Goal: Check status: Check status

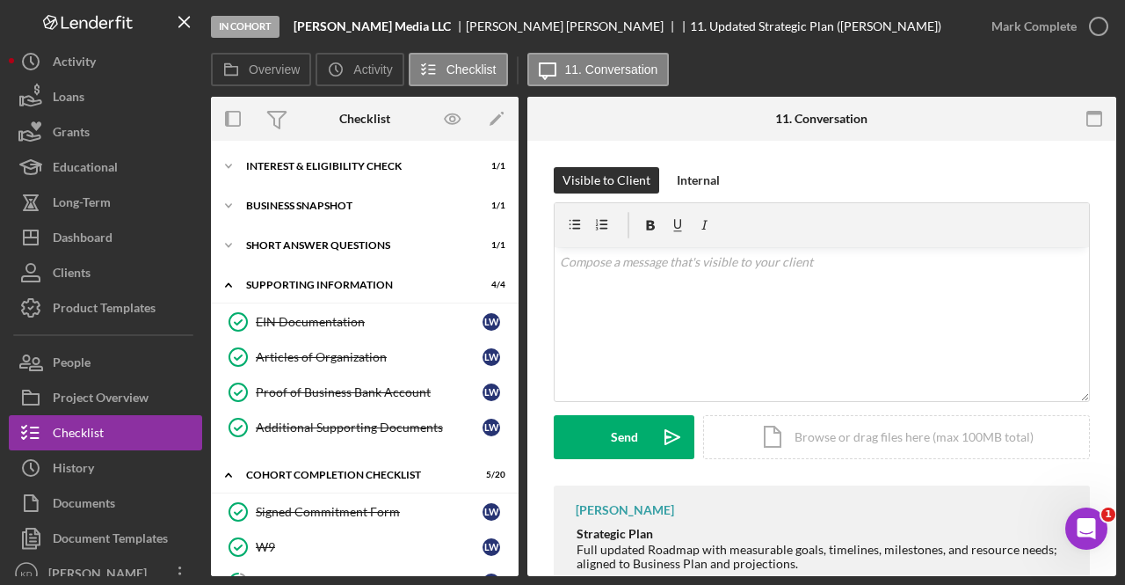
scroll to position [252, 0]
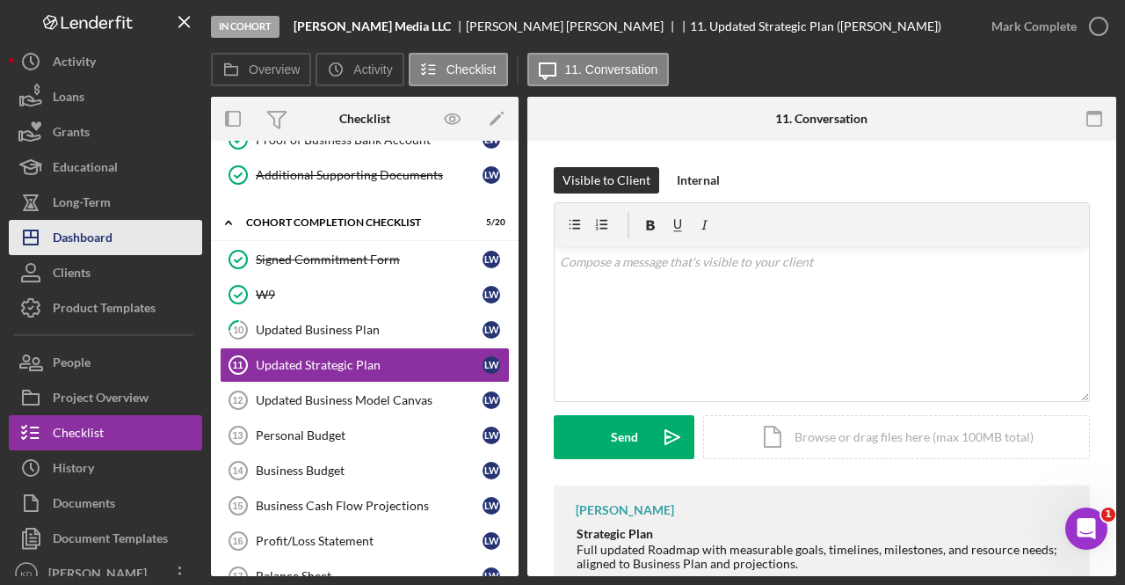
drag, startPoint x: 130, startPoint y: 230, endPoint x: 90, endPoint y: 233, distance: 40.5
click at [90, 233] on div "Dashboard" at bounding box center [83, 240] width 60 height 40
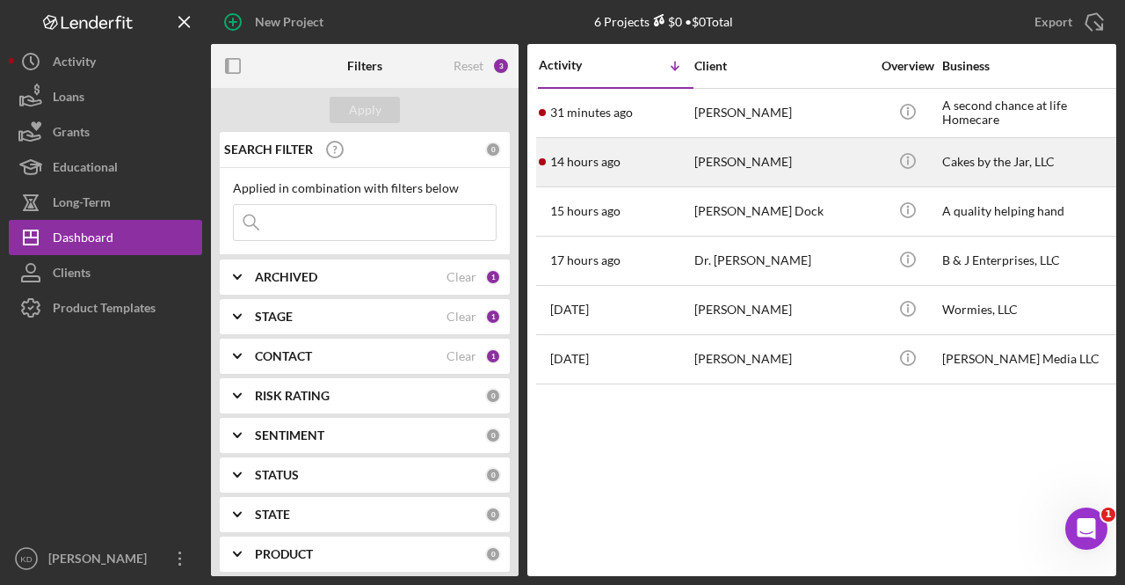
click at [796, 175] on div "[PERSON_NAME]" at bounding box center [782, 162] width 176 height 47
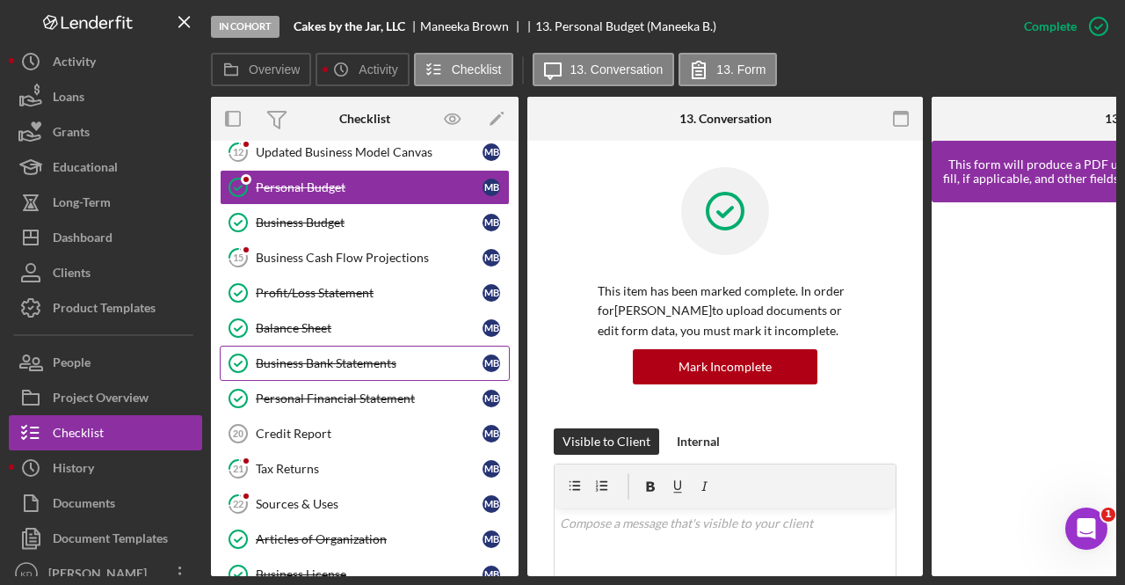
scroll to position [482, 0]
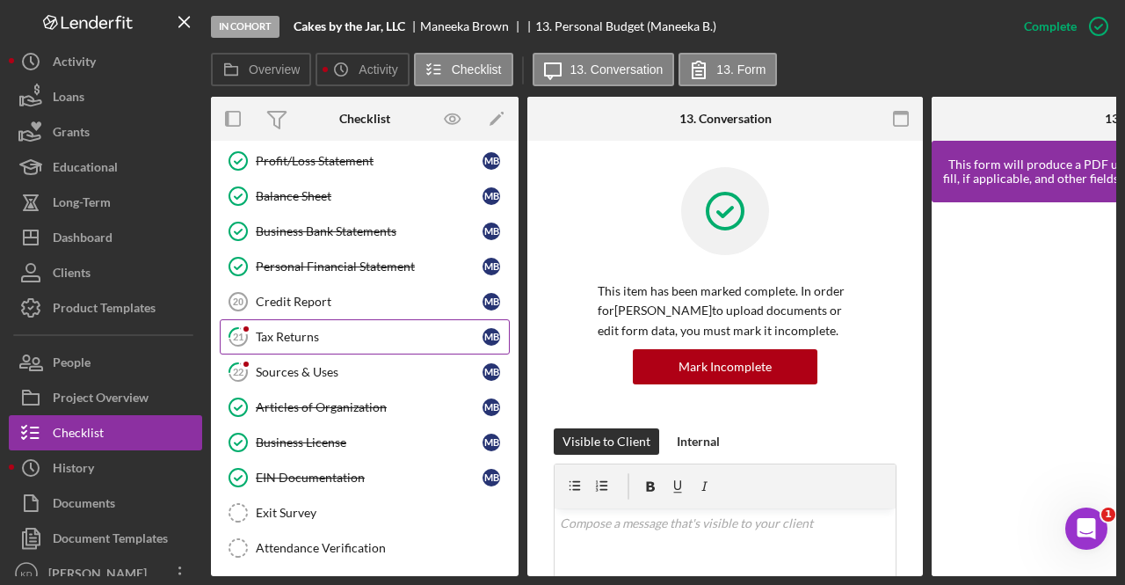
click at [346, 335] on div "Tax Returns" at bounding box center [369, 337] width 227 height 14
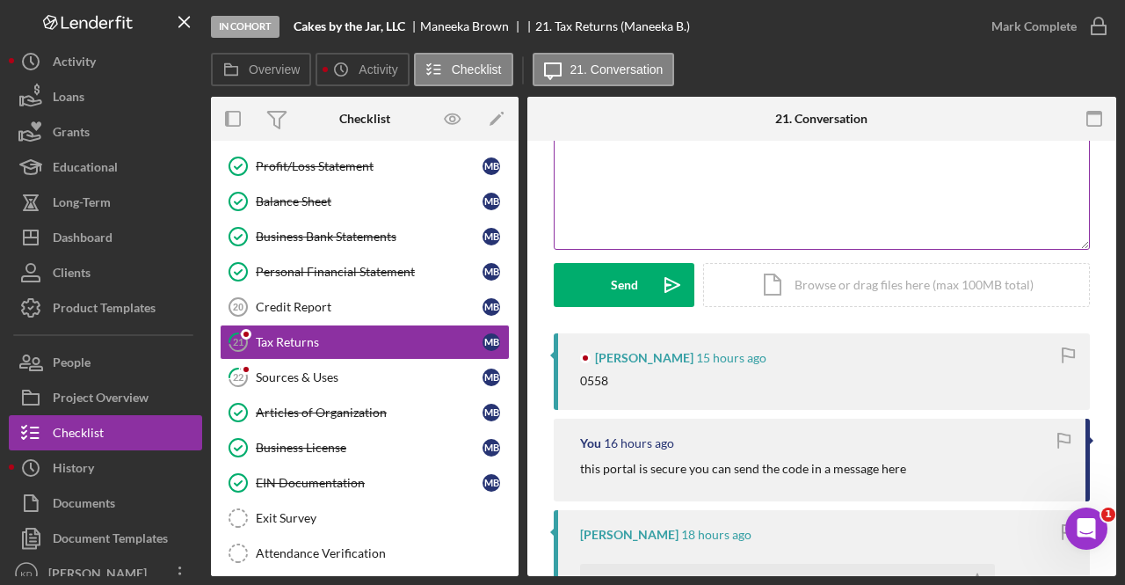
scroll to position [185, 0]
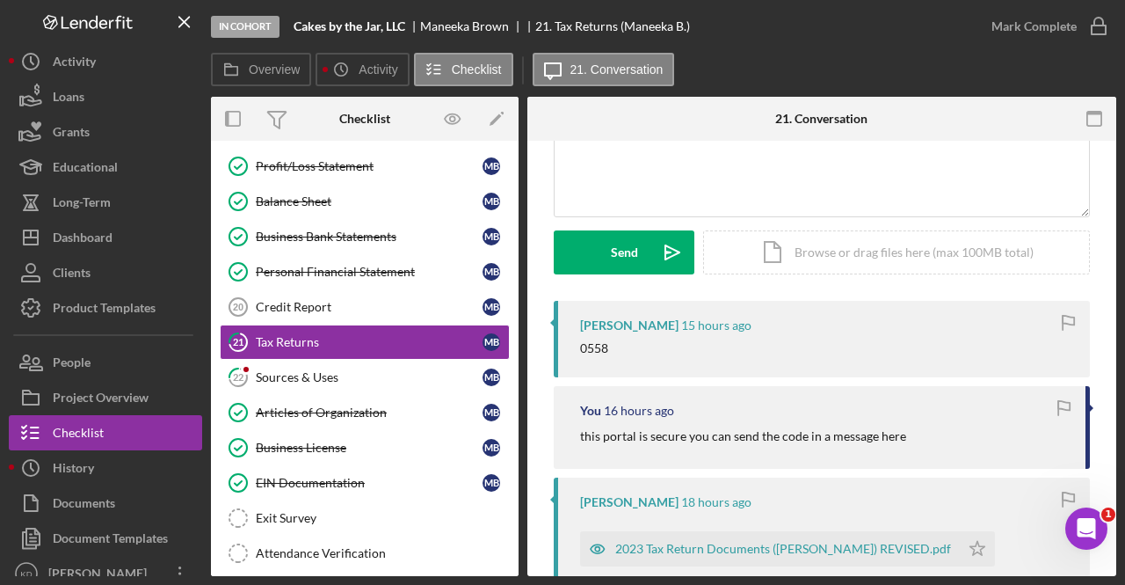
click at [600, 477] on div "[PERSON_NAME] 18 hours ago 2023 Tax Return Documents ([PERSON_NAME]) REVISED.pd…" at bounding box center [822, 554] width 536 height 154
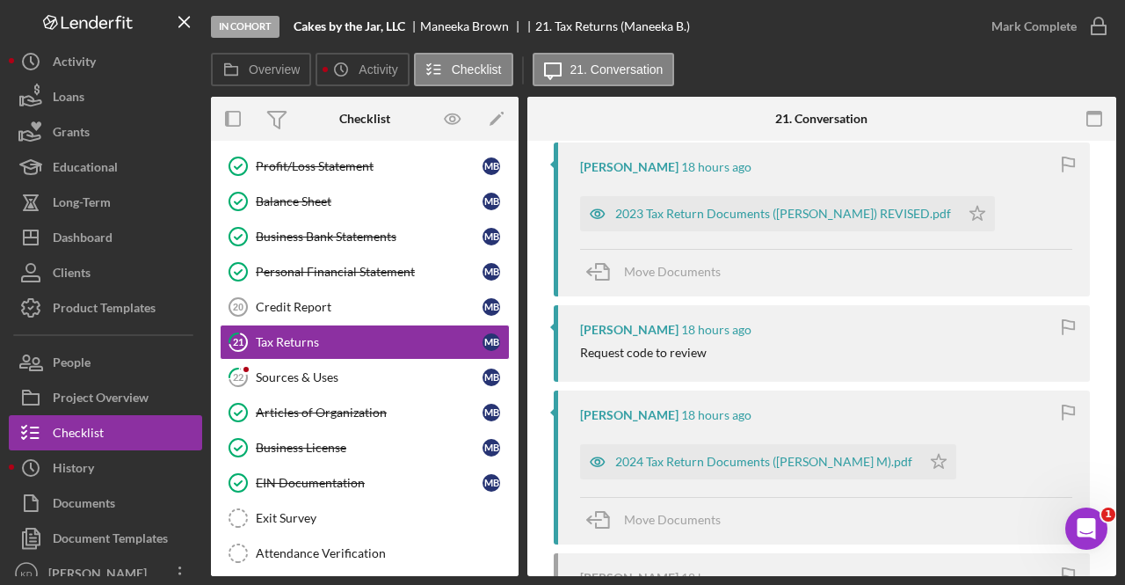
scroll to position [524, 0]
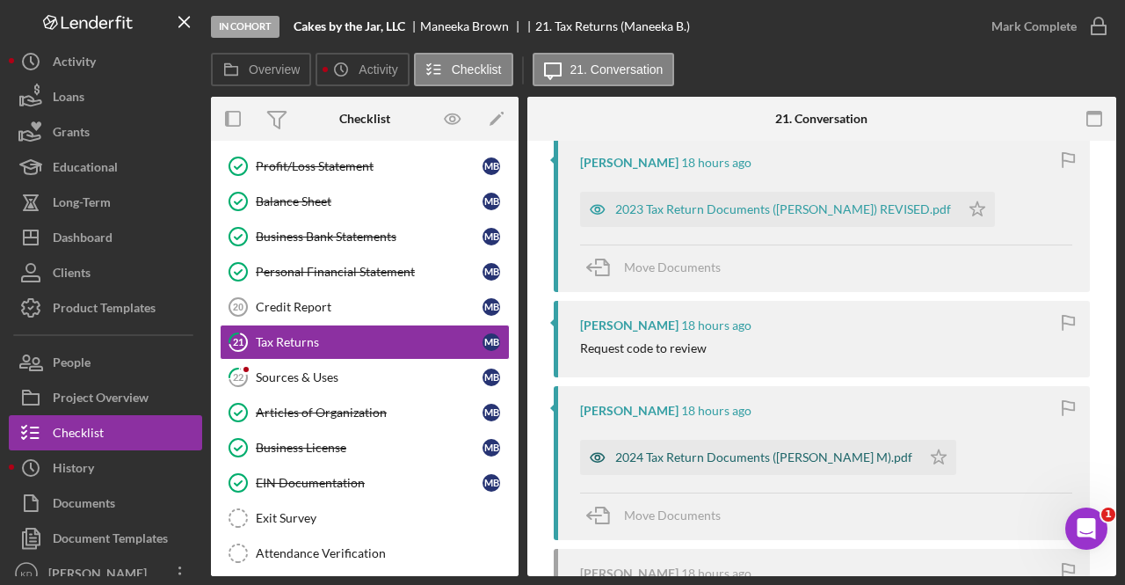
click at [667, 459] on div "2024 Tax Return Documents ([PERSON_NAME] M).pdf" at bounding box center [763, 457] width 297 height 14
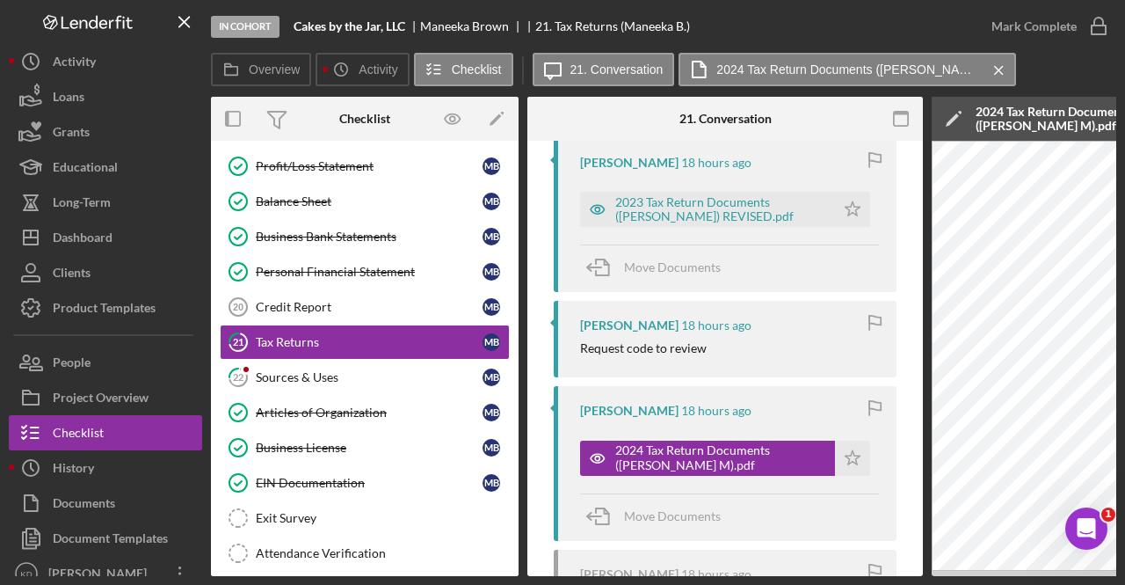
scroll to position [0, 278]
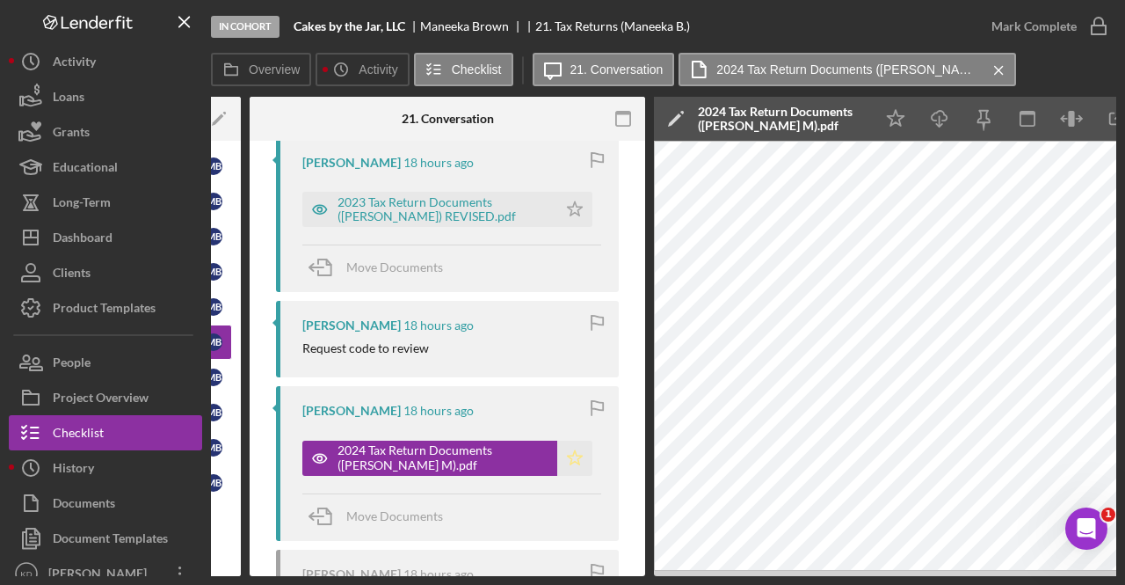
click at [568, 457] on icon "Icon/Star" at bounding box center [574, 457] width 35 height 35
click at [576, 201] on icon "Icon/Star" at bounding box center [574, 209] width 35 height 35
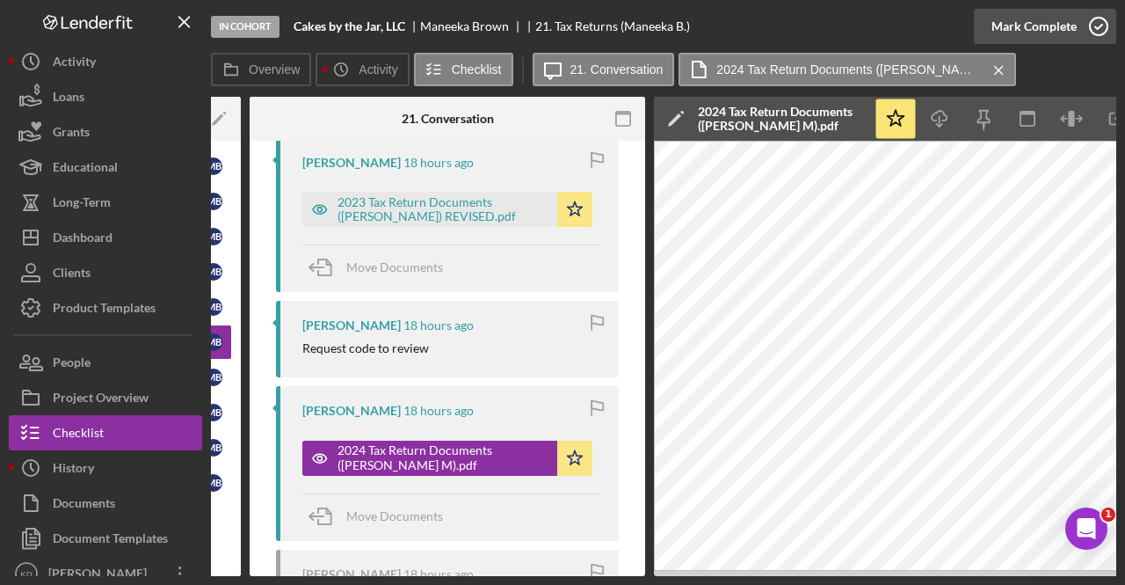
click at [1086, 23] on icon "button" at bounding box center [1099, 26] width 44 height 44
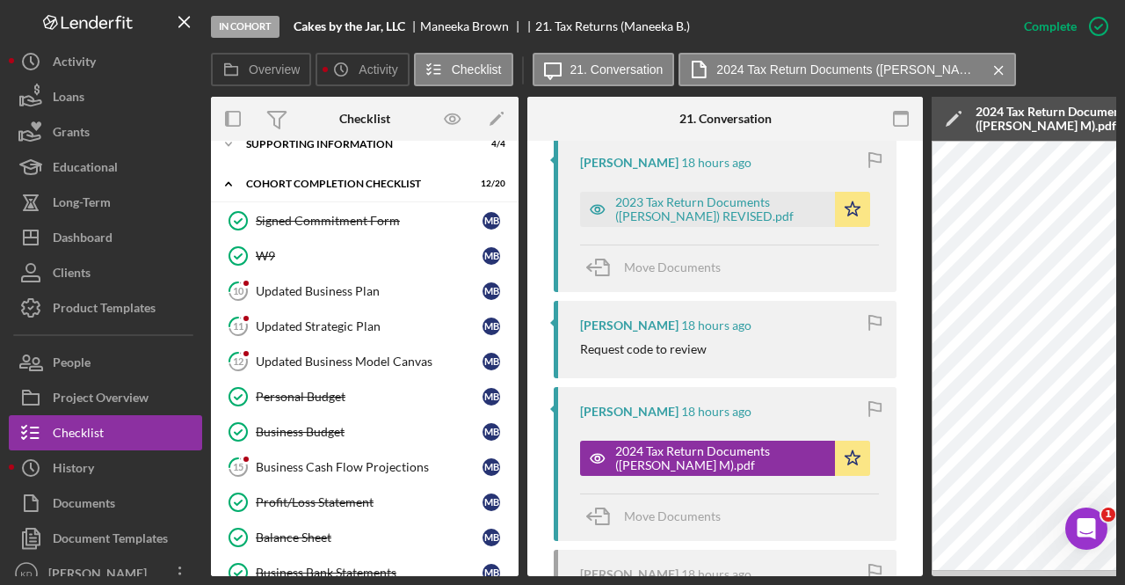
scroll to position [140, 0]
click at [306, 364] on div "Updated Business Model Canvas" at bounding box center [369, 362] width 227 height 14
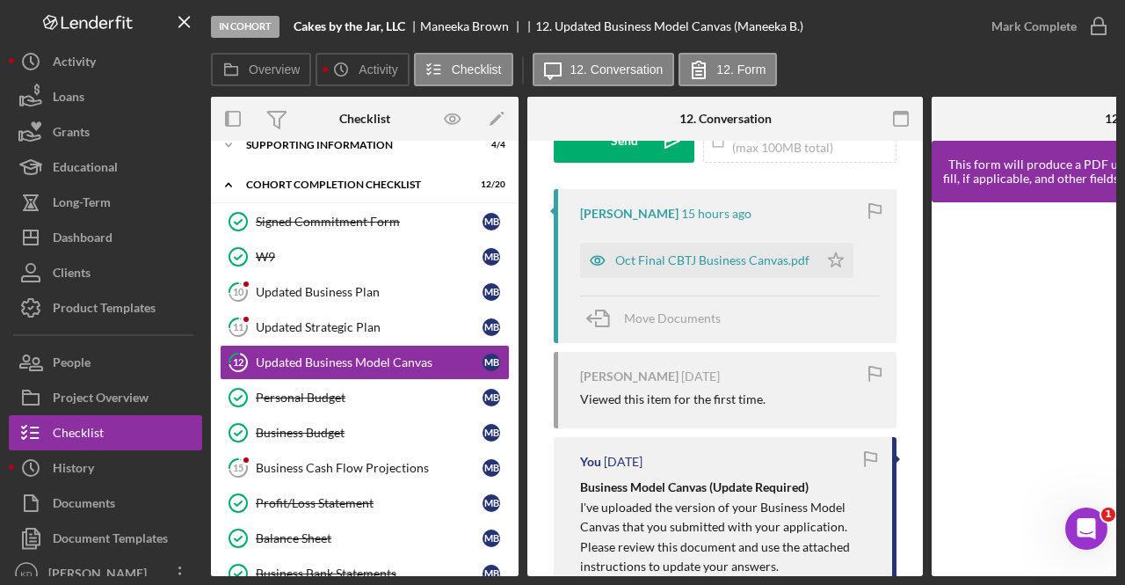
scroll to position [287, 0]
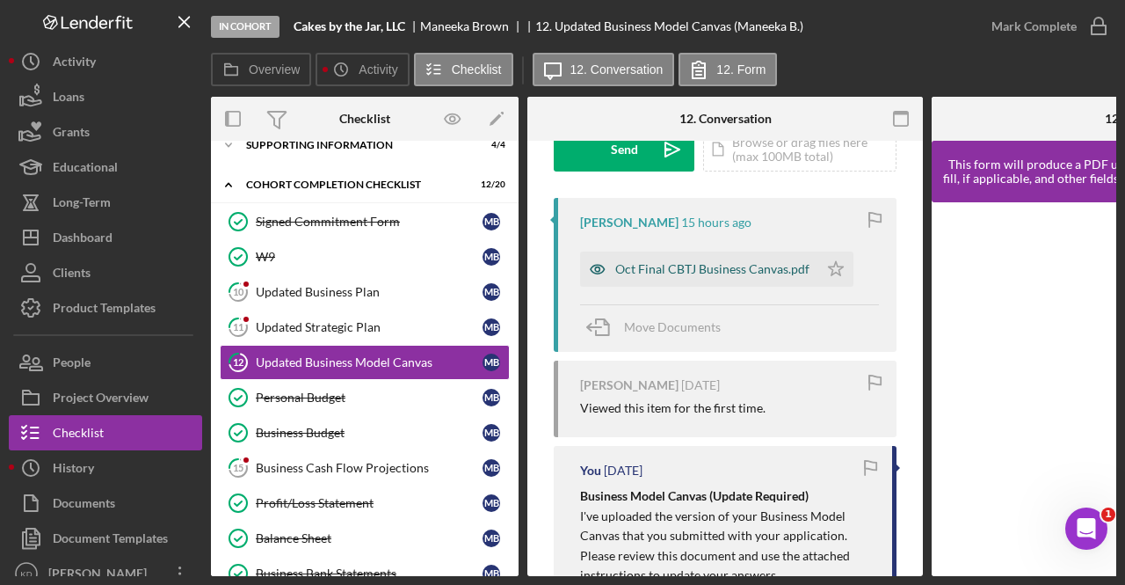
click at [690, 282] on div "Oct Final CBTJ Business Canvas.pdf" at bounding box center [699, 268] width 238 height 35
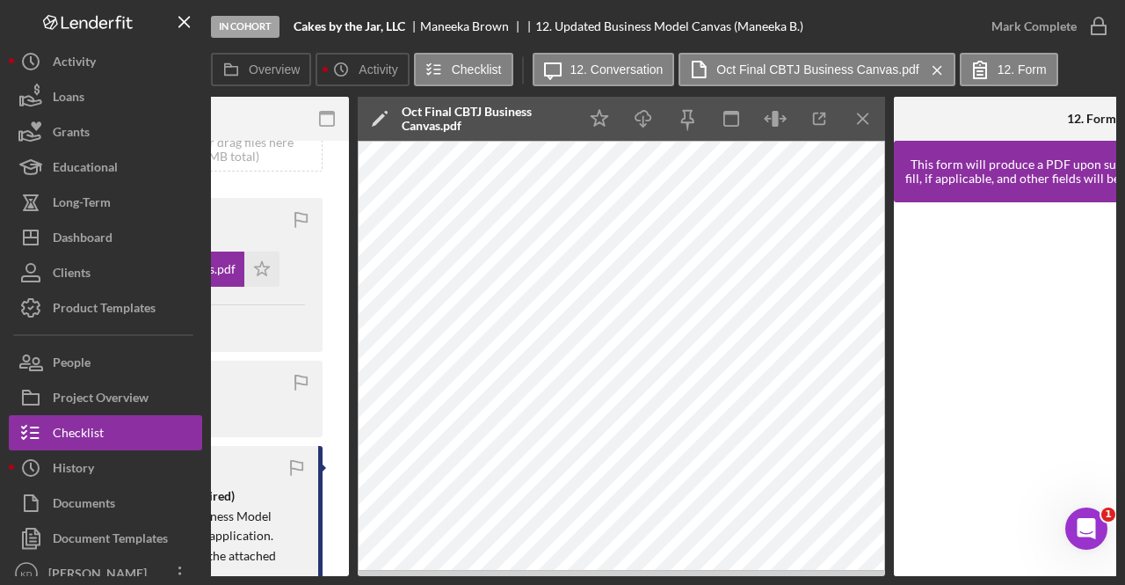
scroll to position [0, 575]
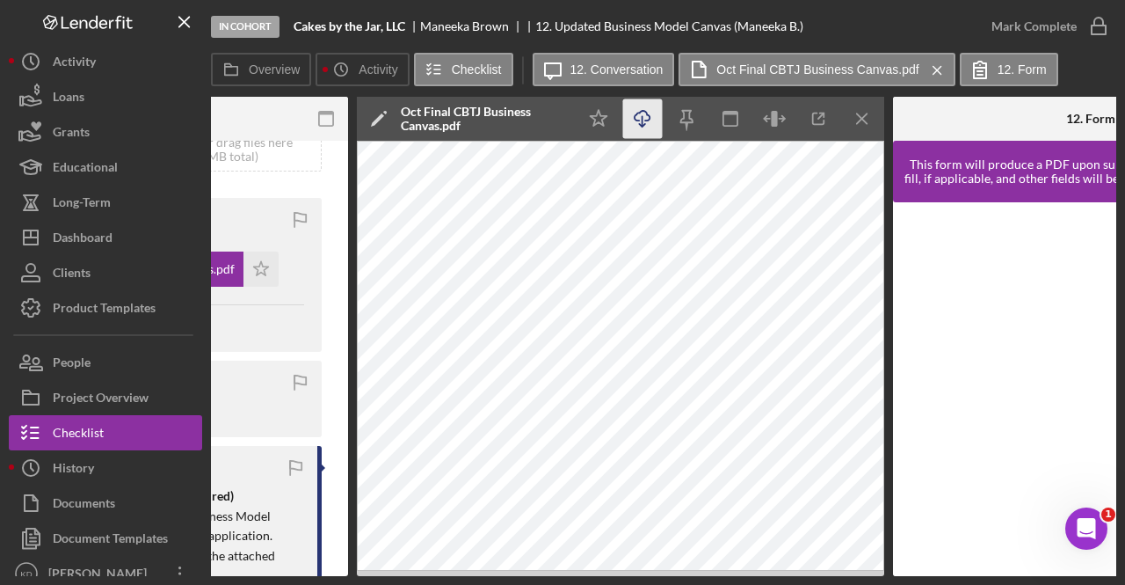
click at [640, 122] on icon "Icon/Download" at bounding box center [643, 119] width 40 height 40
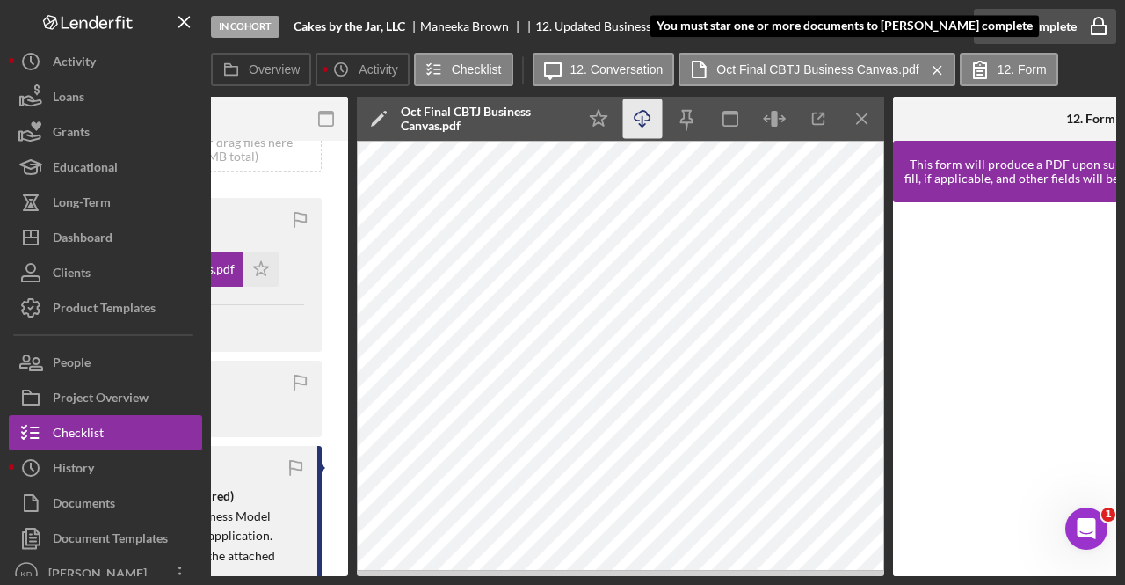
click at [1069, 20] on div "Mark Complete" at bounding box center [1034, 26] width 85 height 35
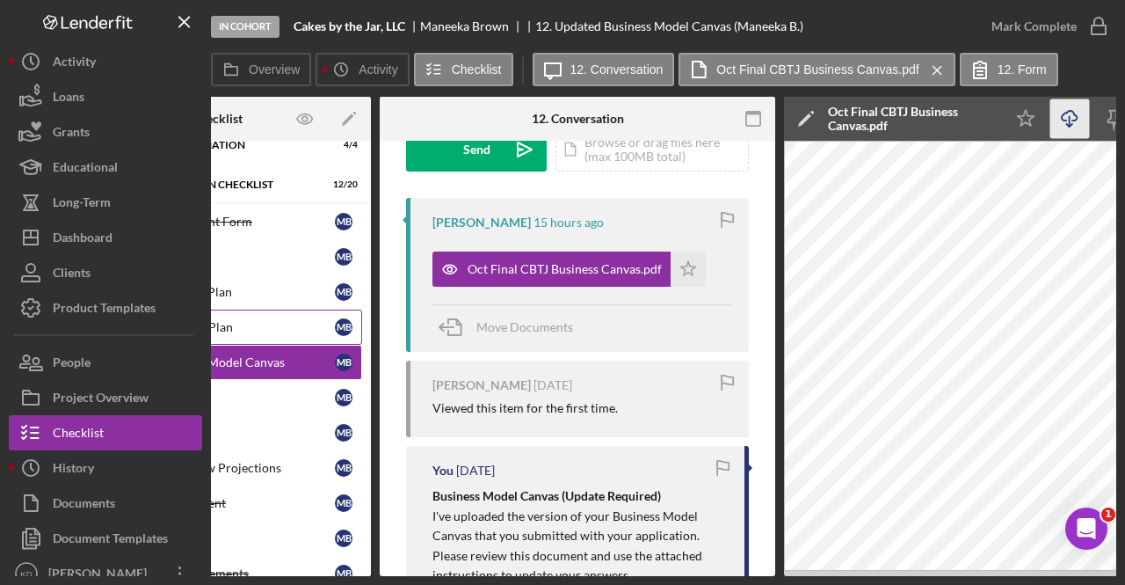
scroll to position [0, 135]
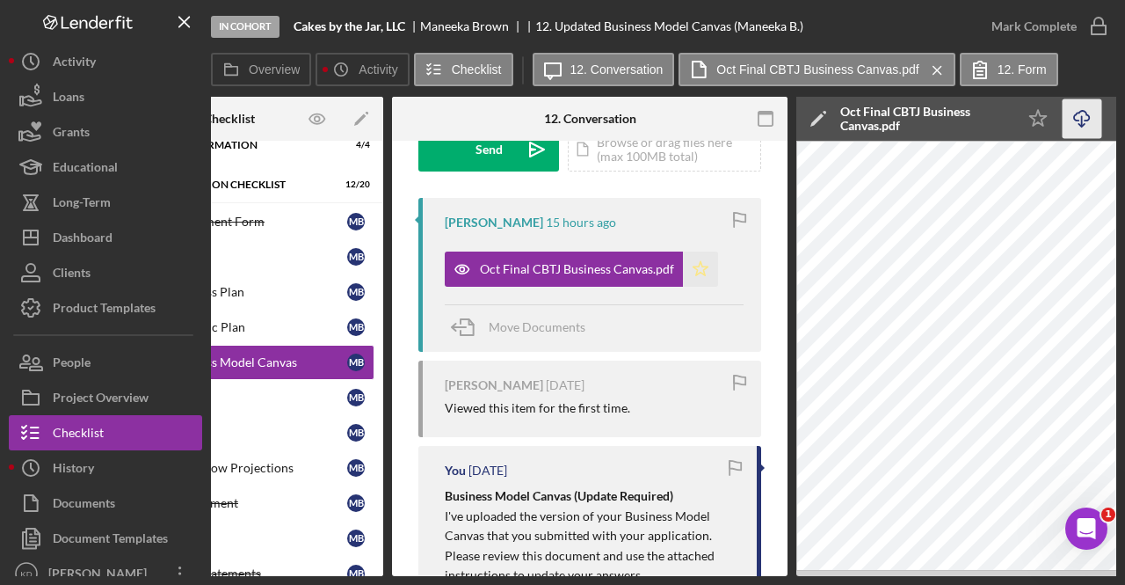
click at [693, 270] on icon "Icon/Star" at bounding box center [700, 268] width 35 height 35
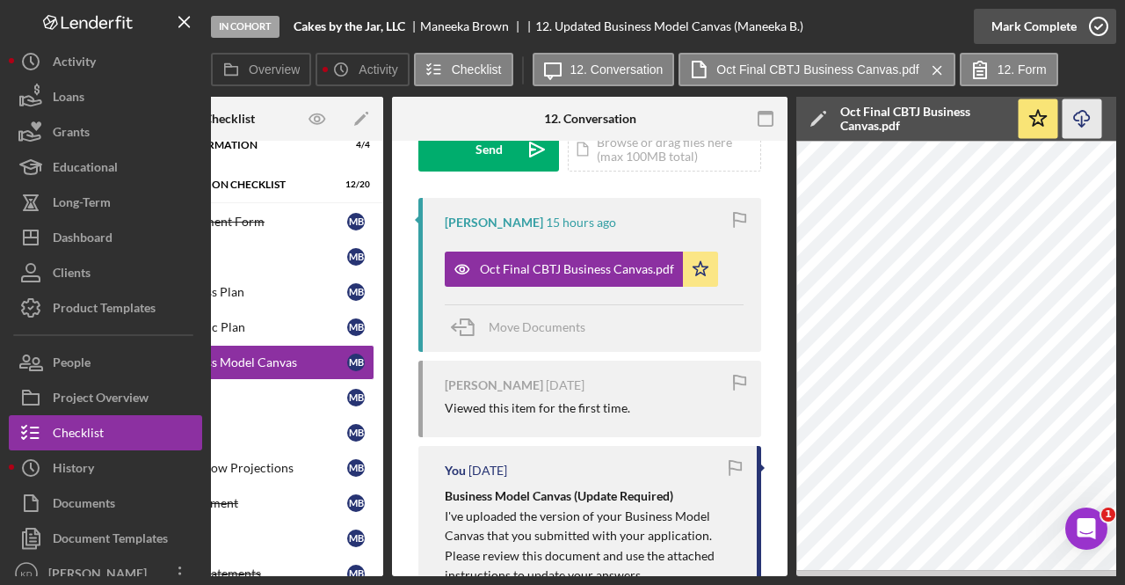
click at [1086, 31] on icon "button" at bounding box center [1099, 26] width 44 height 44
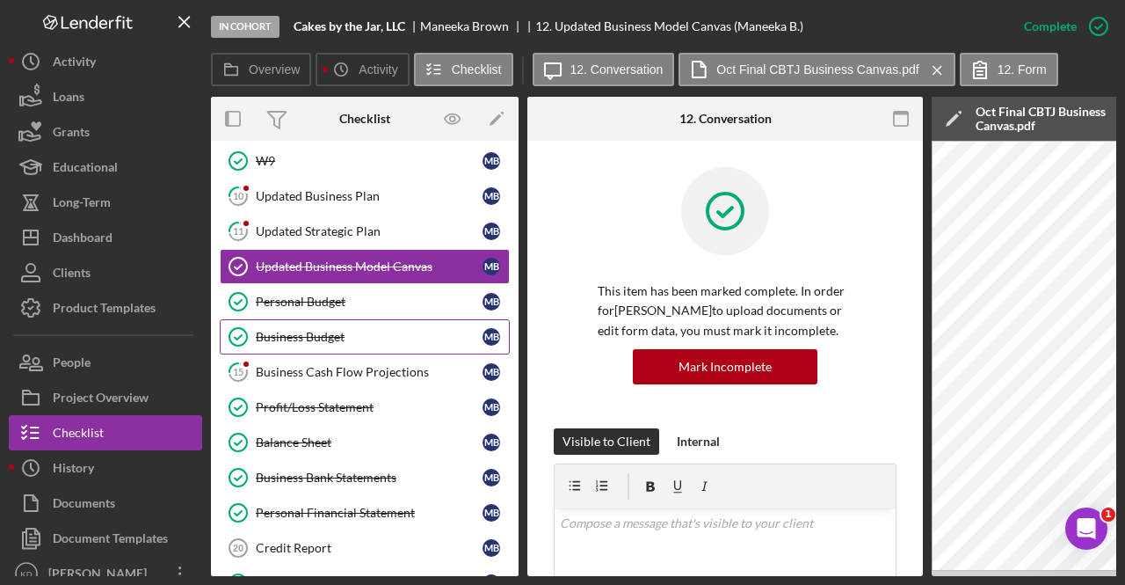
scroll to position [232, 0]
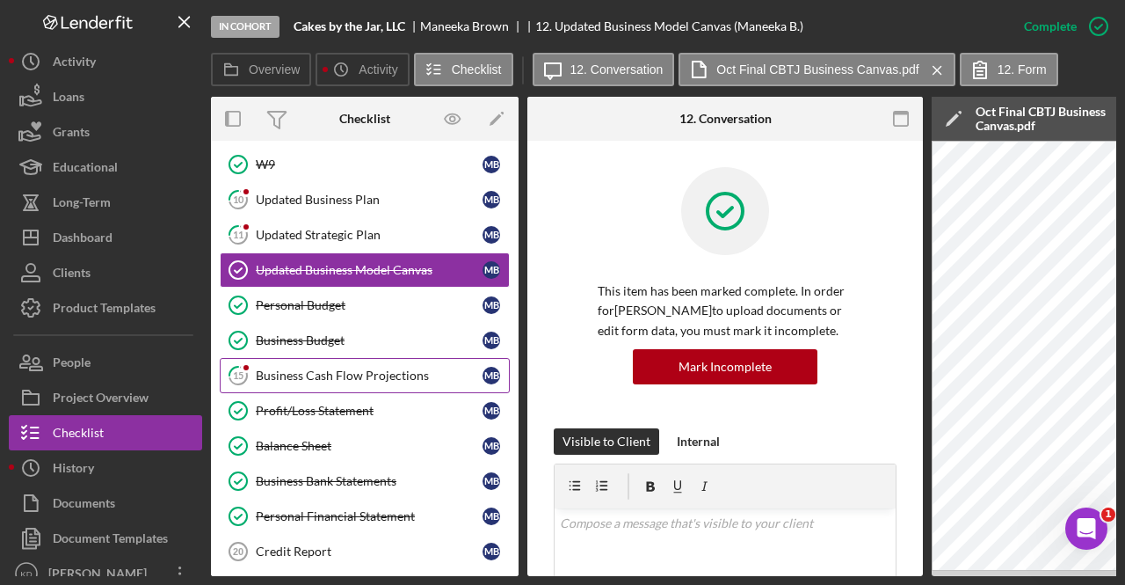
click at [339, 368] on div "Business Cash Flow Projections" at bounding box center [369, 375] width 227 height 14
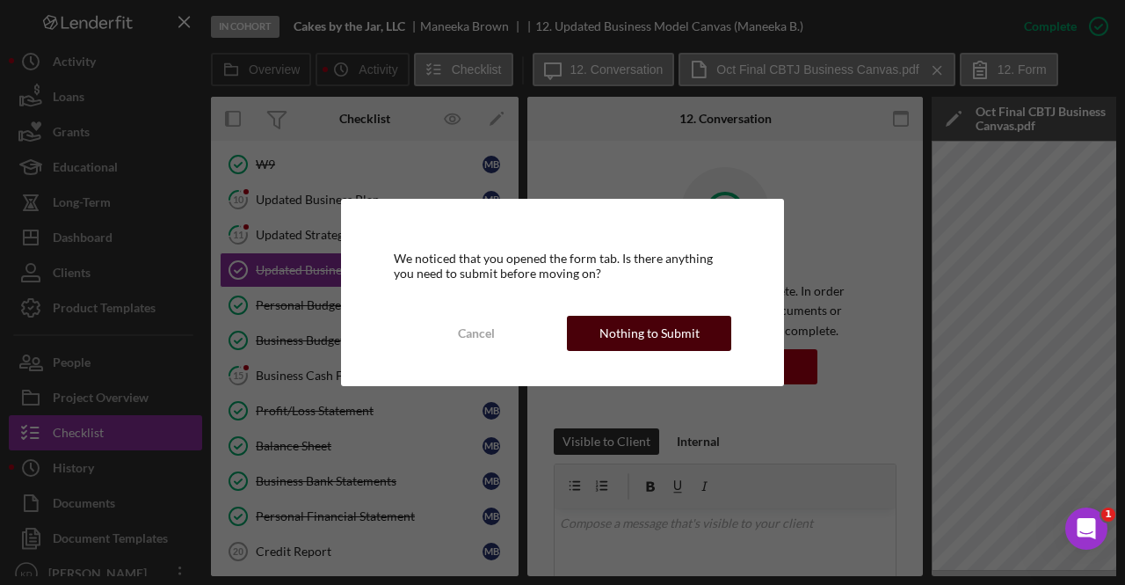
click at [663, 337] on div "Nothing to Submit" at bounding box center [650, 333] width 100 height 35
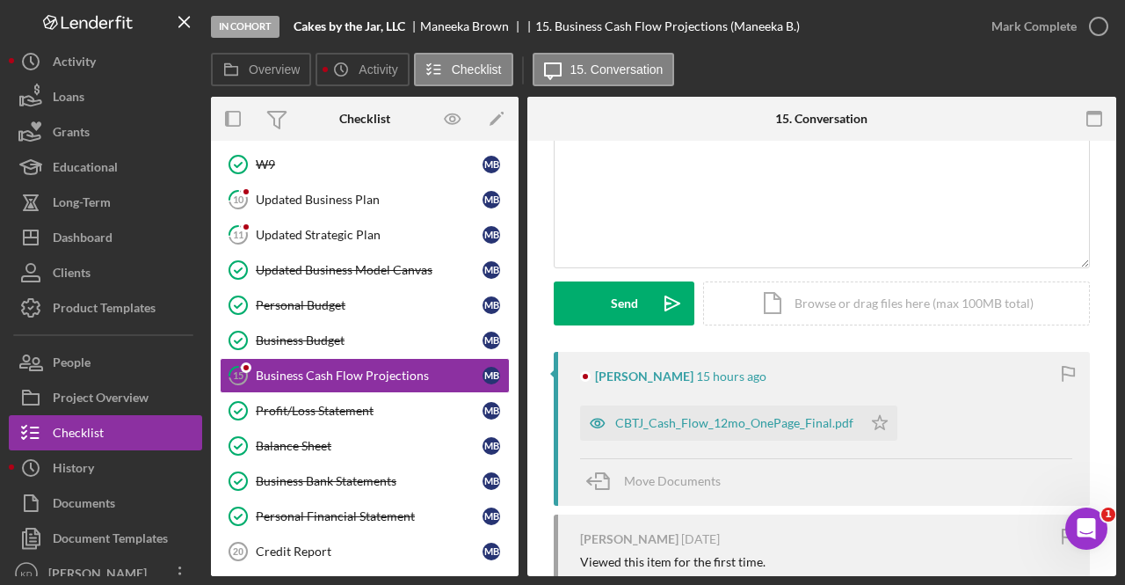
scroll to position [135, 0]
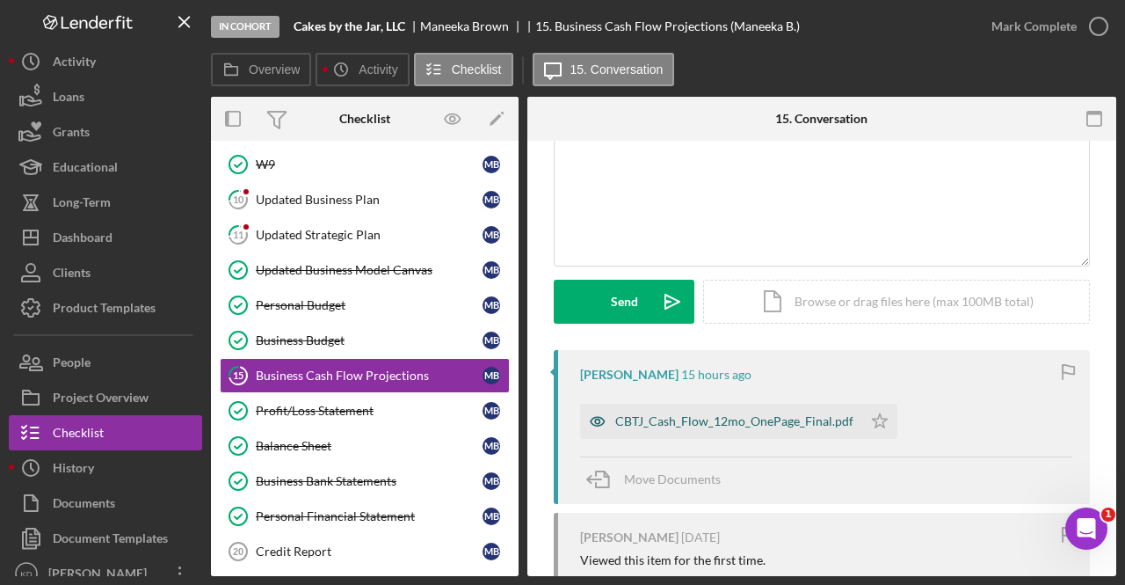
click at [635, 432] on div "CBTJ_Cash_Flow_12mo_OnePage_Final.pdf" at bounding box center [721, 420] width 282 height 35
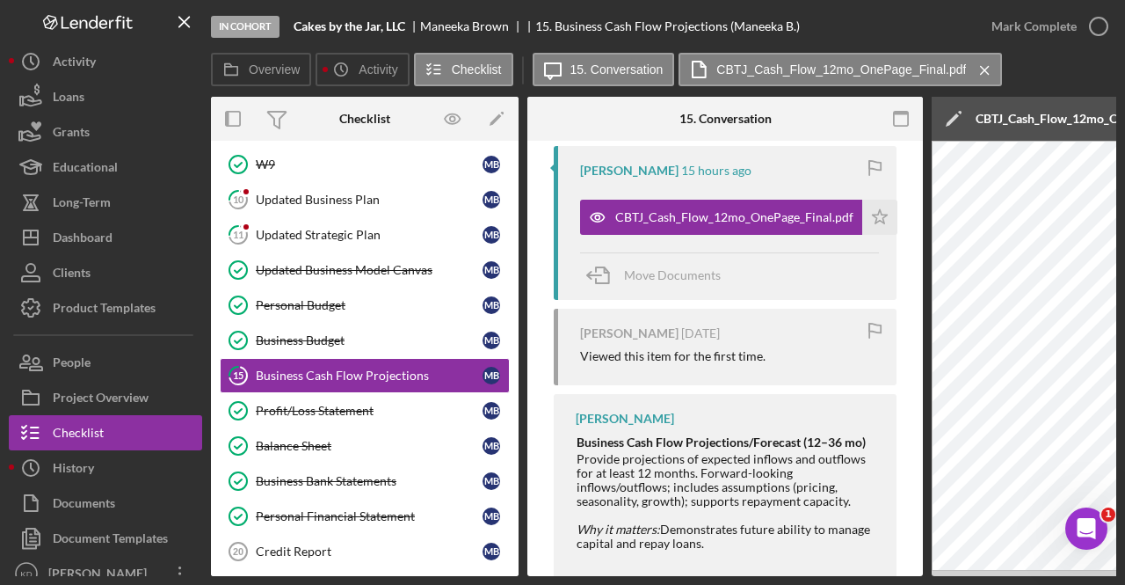
scroll to position [389, 0]
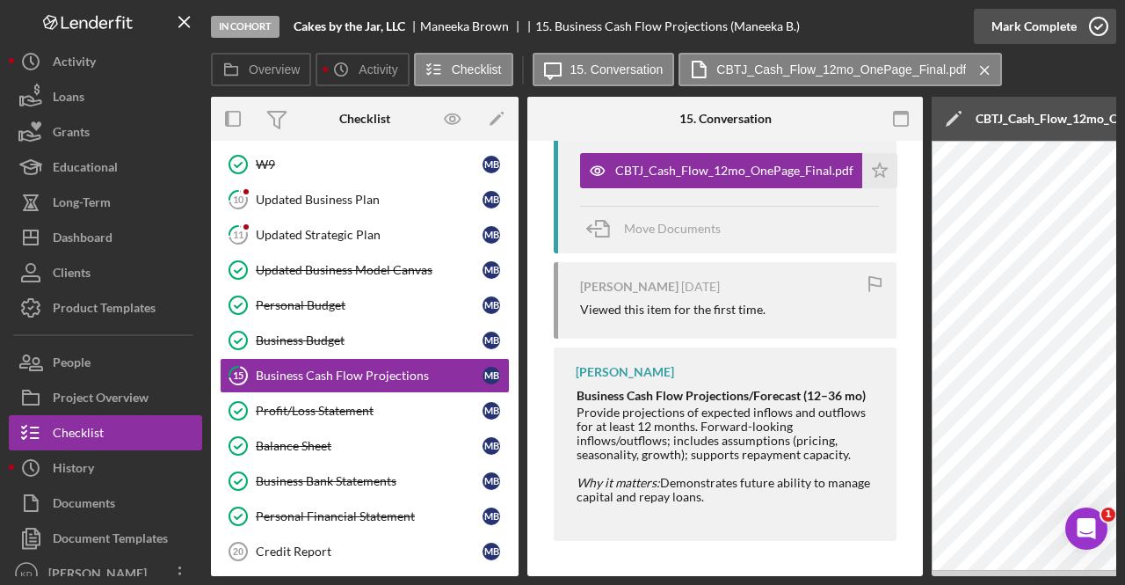
drag, startPoint x: 1101, startPoint y: 38, endPoint x: 1055, endPoint y: 30, distance: 46.4
click at [1055, 30] on div "Mark Complete" at bounding box center [1034, 26] width 85 height 35
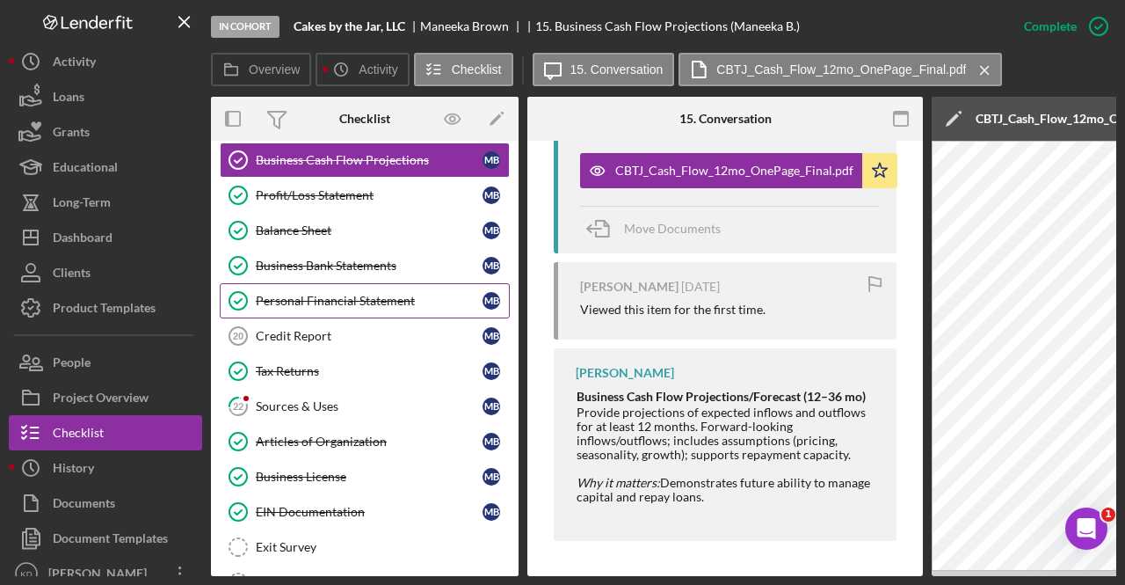
scroll to position [482, 0]
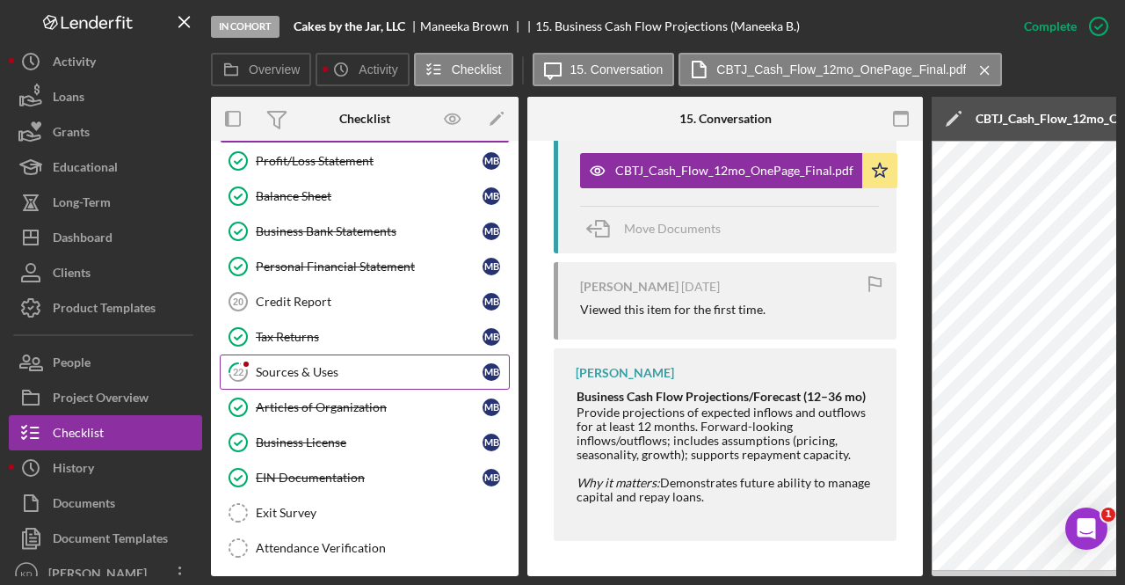
click at [329, 365] on div "Sources & Uses" at bounding box center [369, 372] width 227 height 14
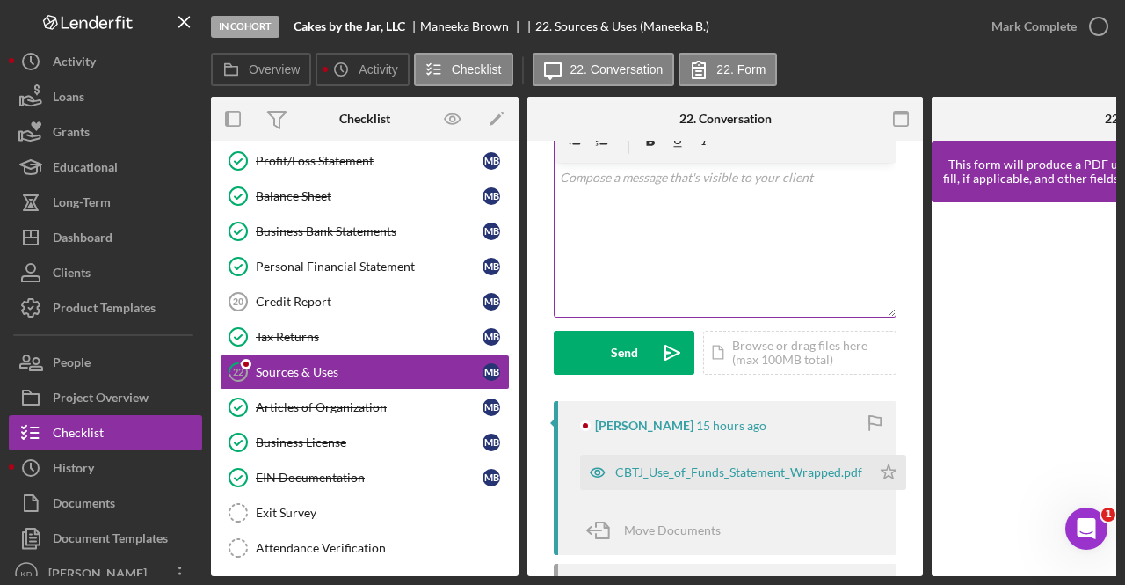
scroll to position [98, 0]
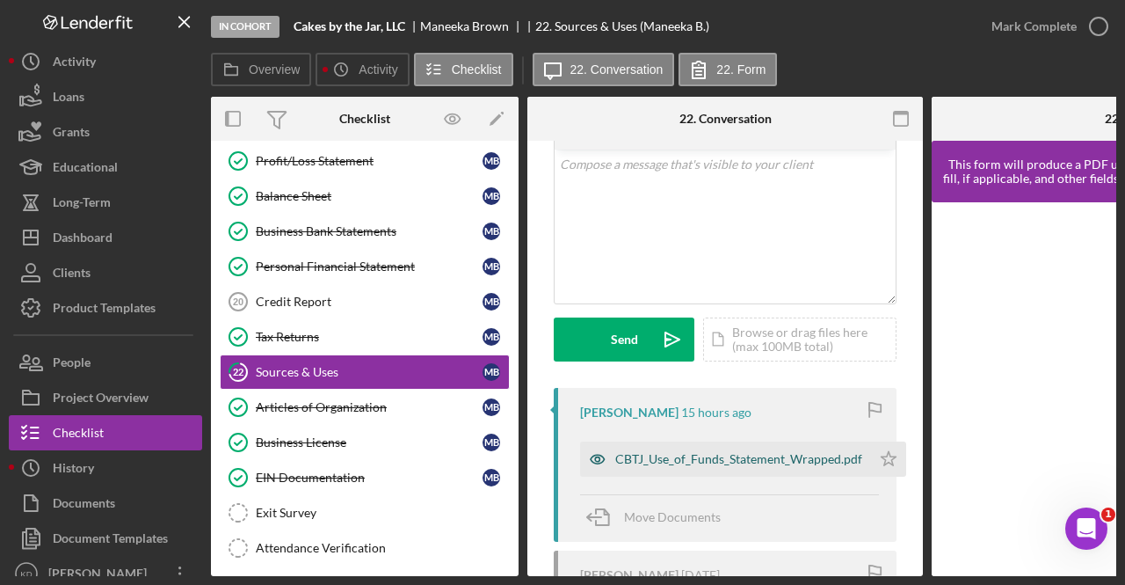
click at [693, 470] on div "CBTJ_Use_of_Funds_Statement_Wrapped.pdf" at bounding box center [725, 458] width 291 height 35
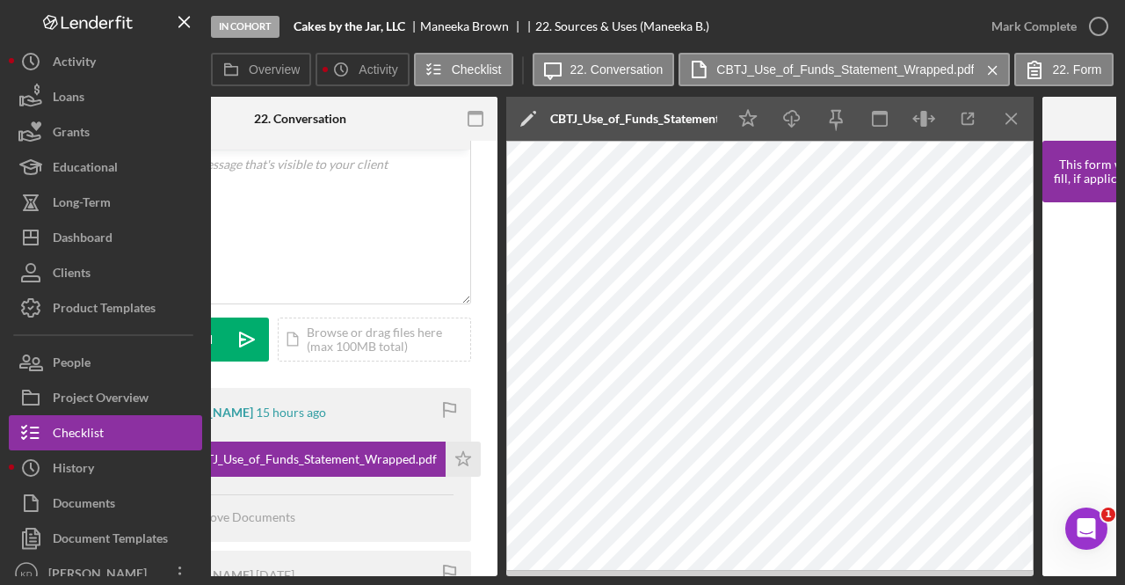
scroll to position [0, 421]
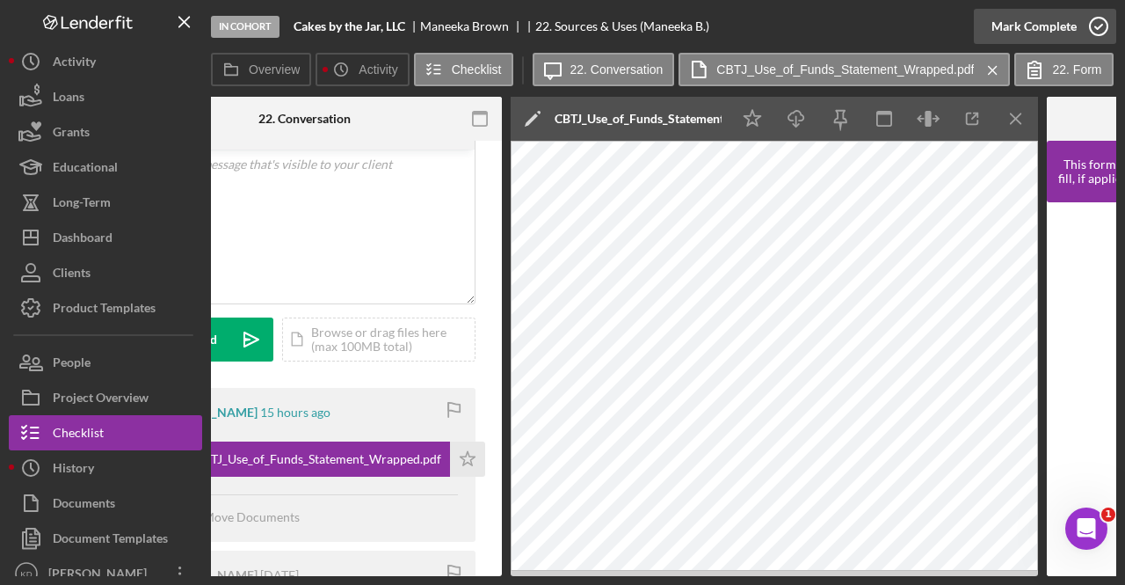
click at [1071, 40] on div "Mark Complete" at bounding box center [1034, 26] width 85 height 35
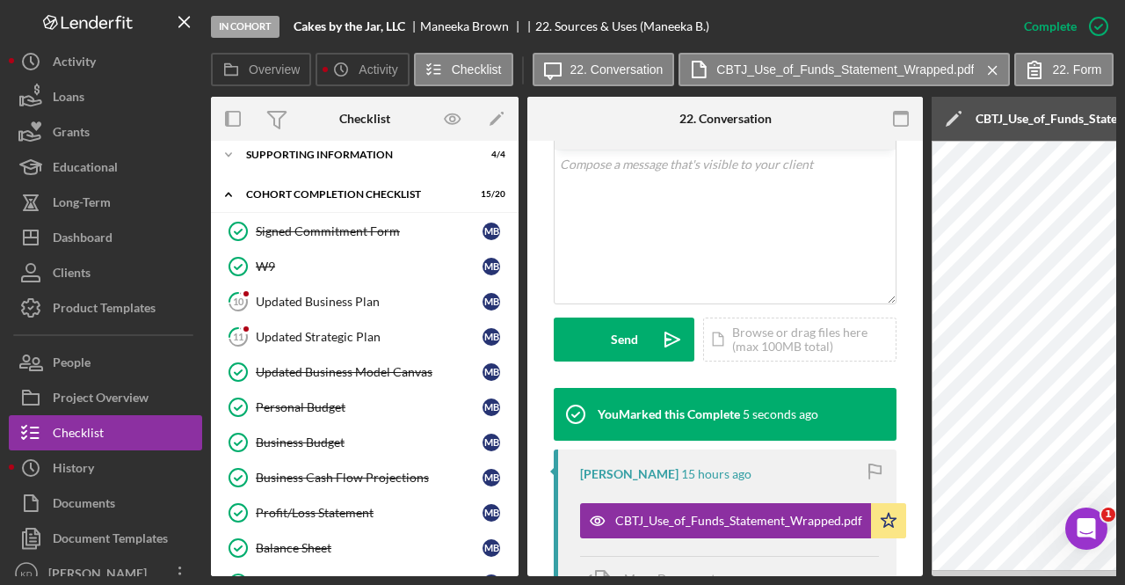
scroll to position [47, 0]
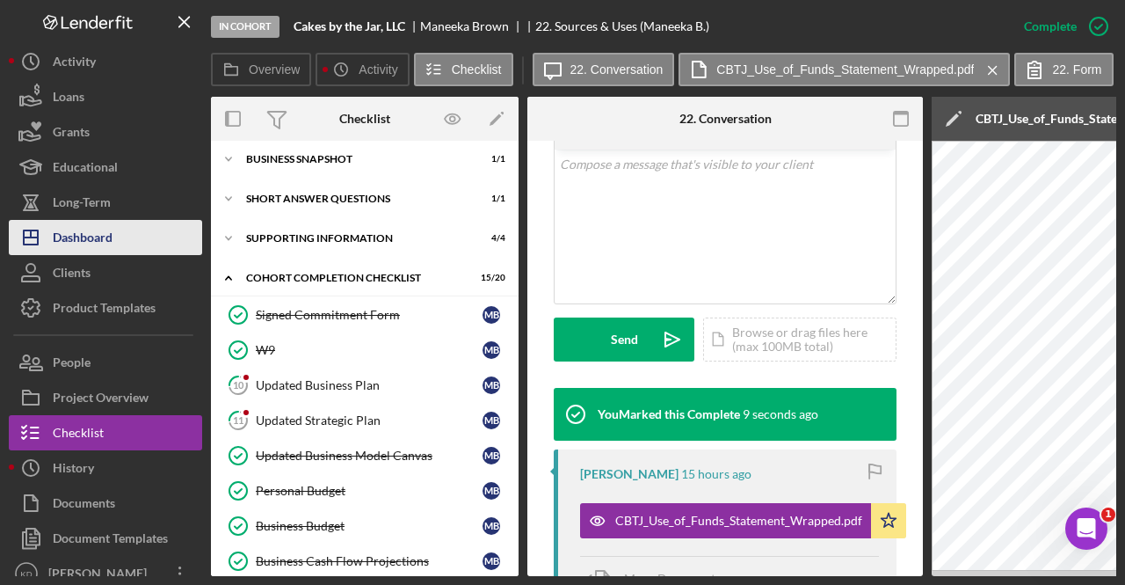
click at [143, 245] on button "Icon/Dashboard Dashboard" at bounding box center [105, 237] width 193 height 35
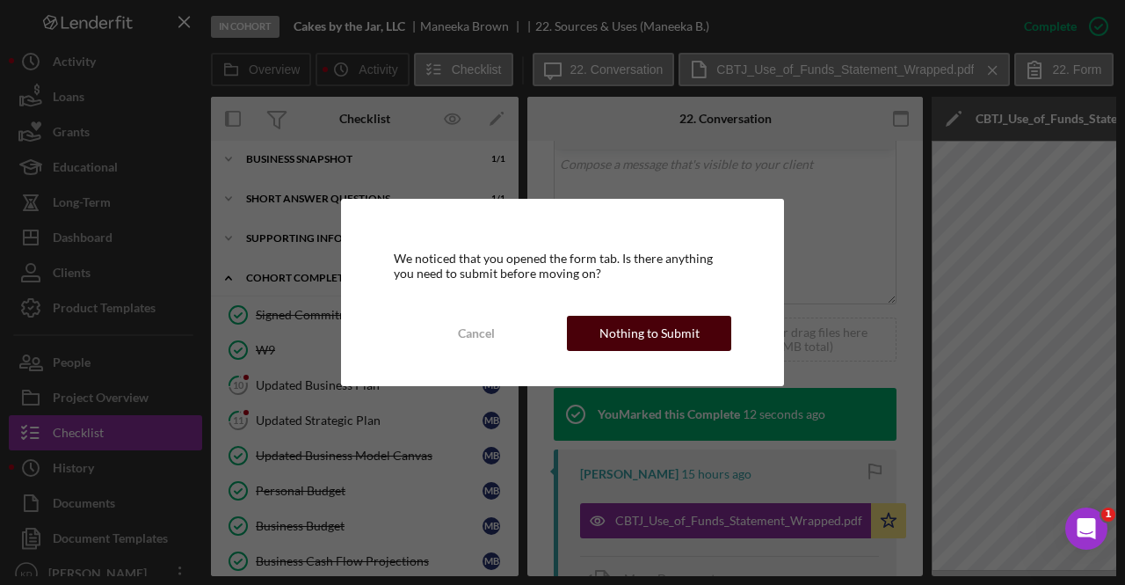
click at [607, 334] on div "Nothing to Submit" at bounding box center [650, 333] width 100 height 35
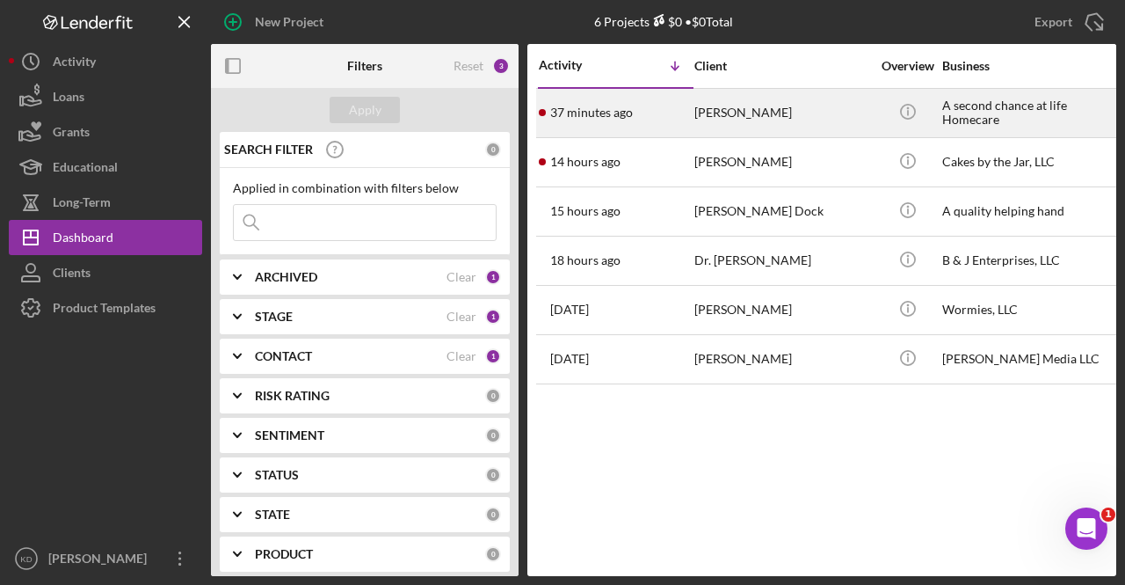
click at [737, 120] on div "[PERSON_NAME]" at bounding box center [782, 113] width 176 height 47
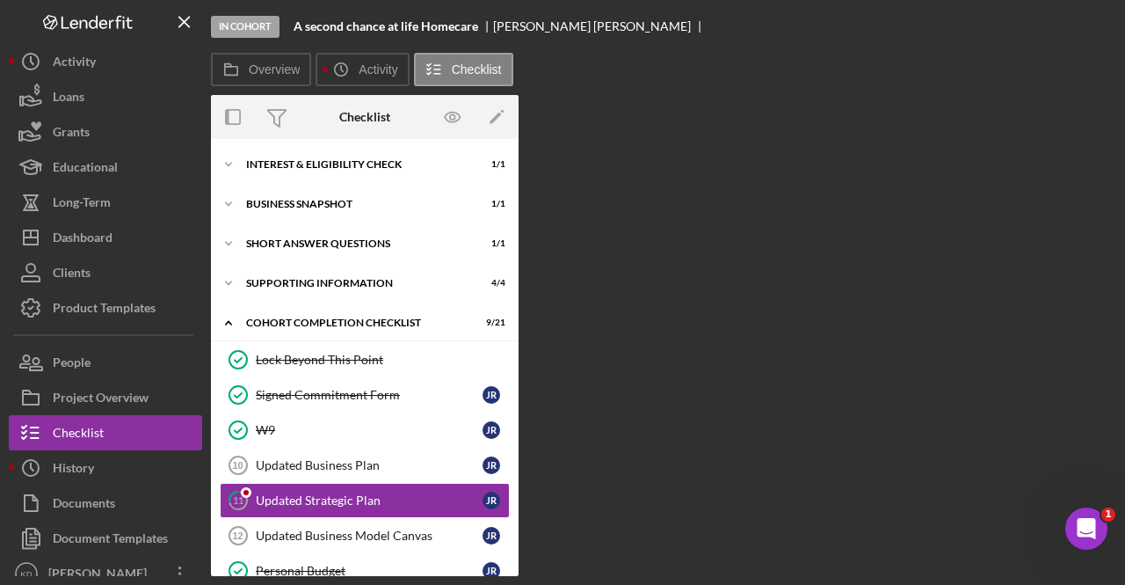
scroll to position [140, 0]
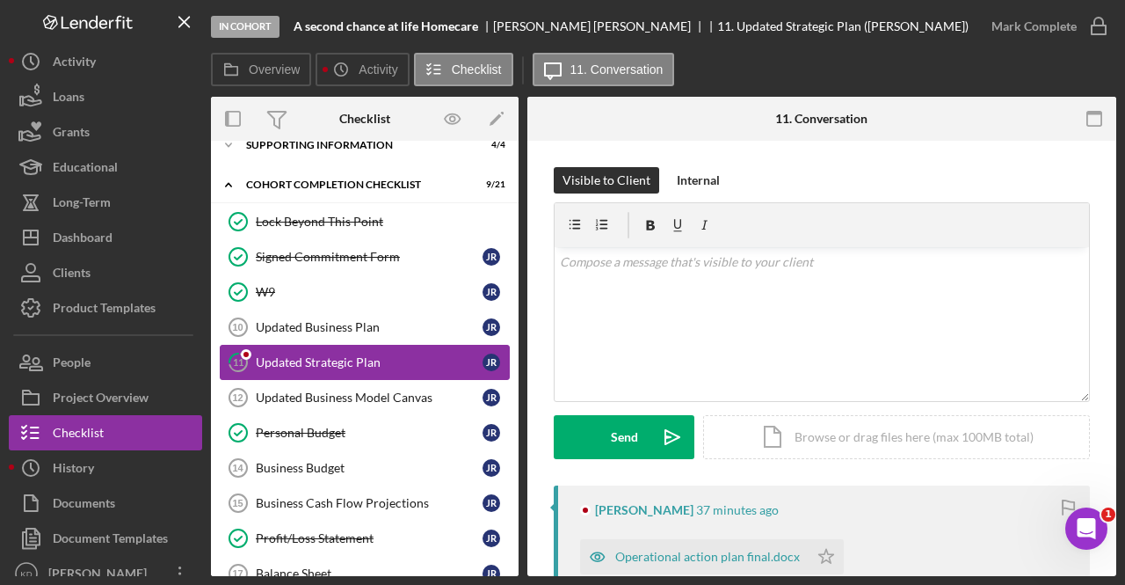
click at [277, 374] on link "11 Updated Strategic Plan J R" at bounding box center [365, 362] width 290 height 35
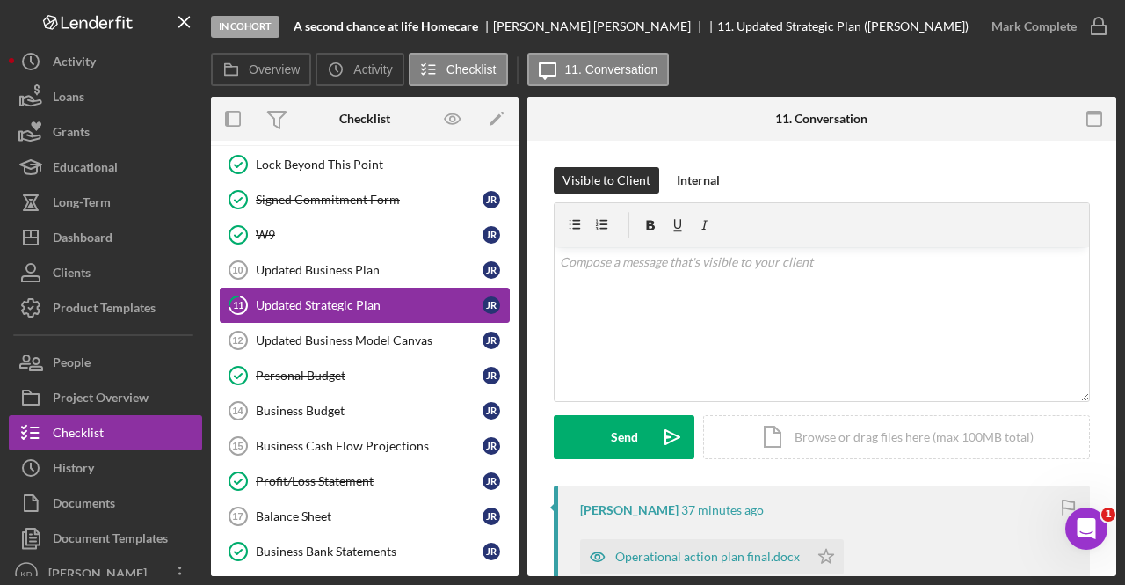
scroll to position [196, 0]
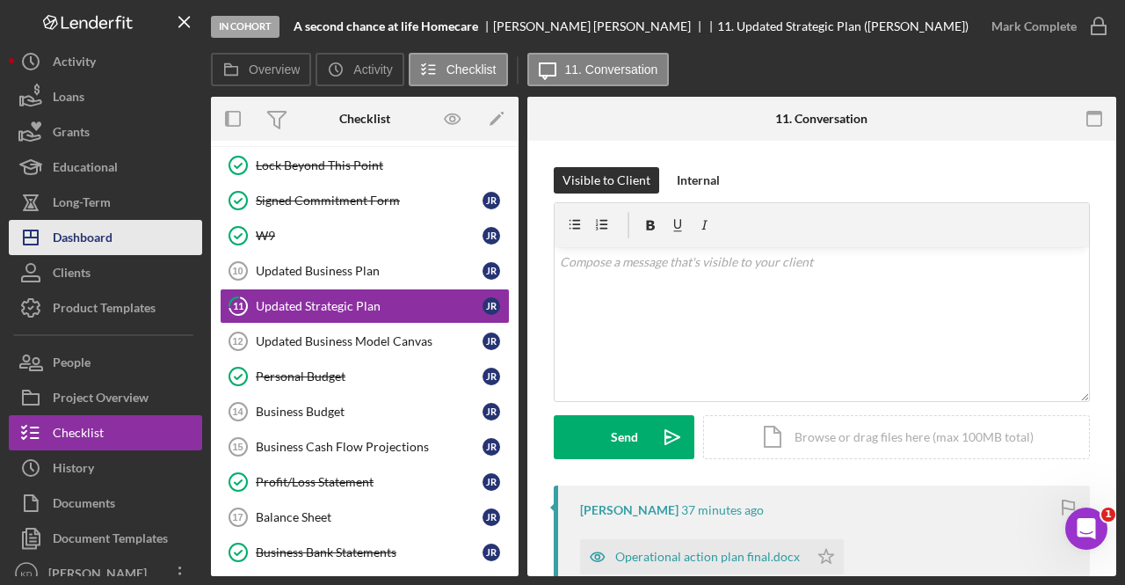
click at [93, 241] on div "Dashboard" at bounding box center [83, 240] width 60 height 40
